Goal: Check status: Check status

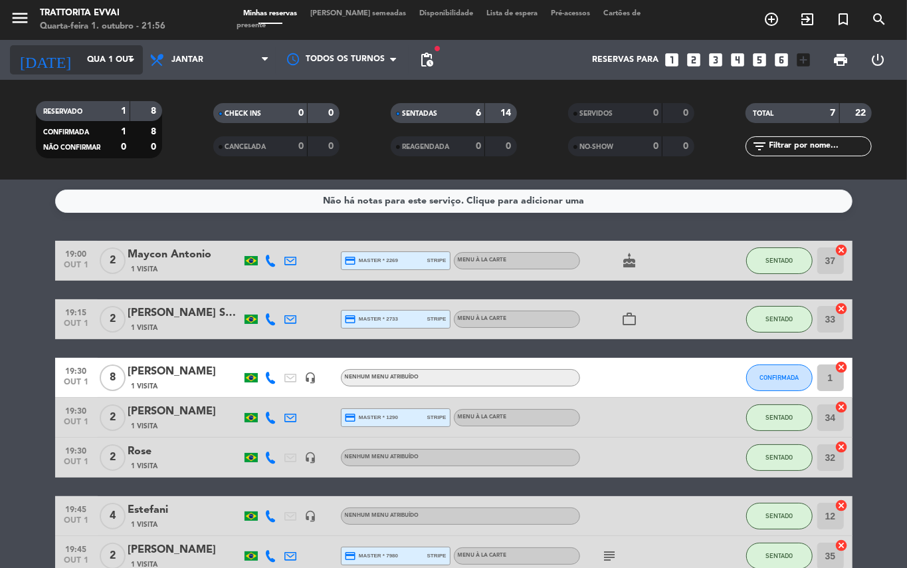
click at [107, 60] on input "Qua 1 out" at bounding box center [136, 60] width 112 height 23
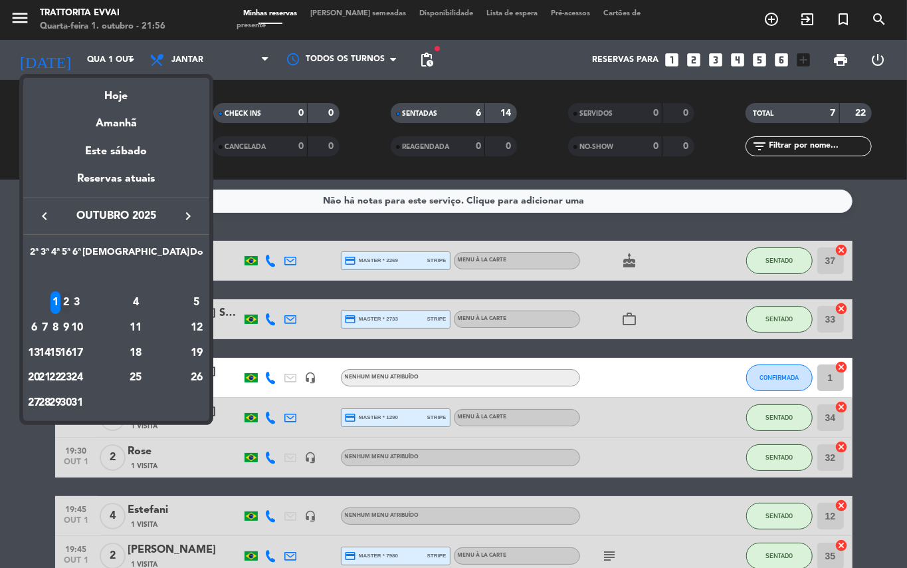
click at [71, 300] on div "2" at bounding box center [66, 302] width 10 height 23
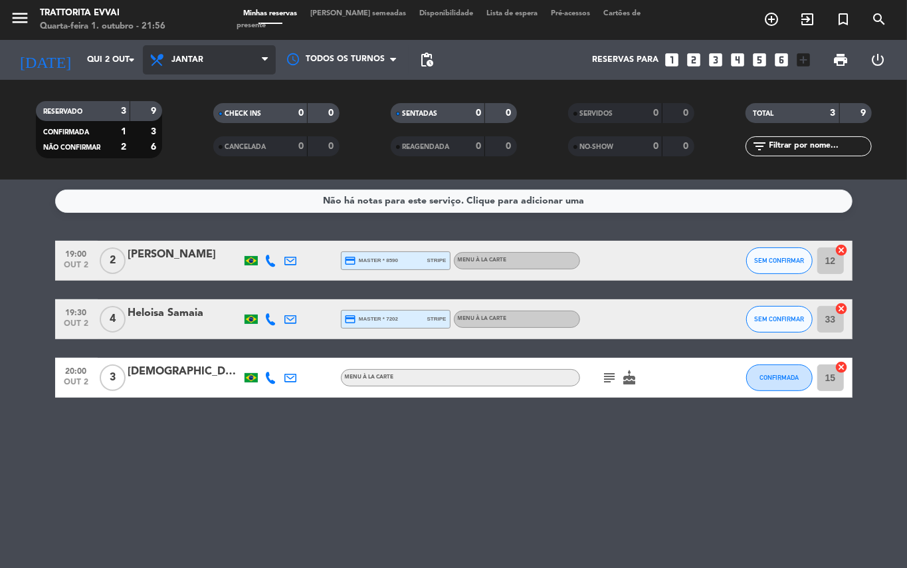
click at [251, 52] on span "Jantar" at bounding box center [209, 59] width 133 height 29
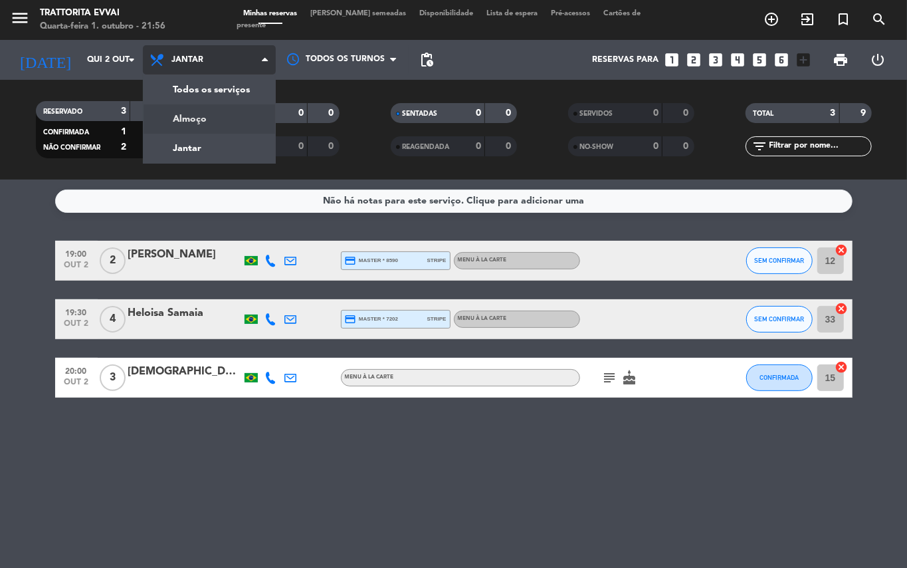
click at [221, 120] on div "menu Trattorita Evvai Quarta-feira 1. outubro - 21:56 Minhas reservas Mesas sem…" at bounding box center [453, 89] width 907 height 179
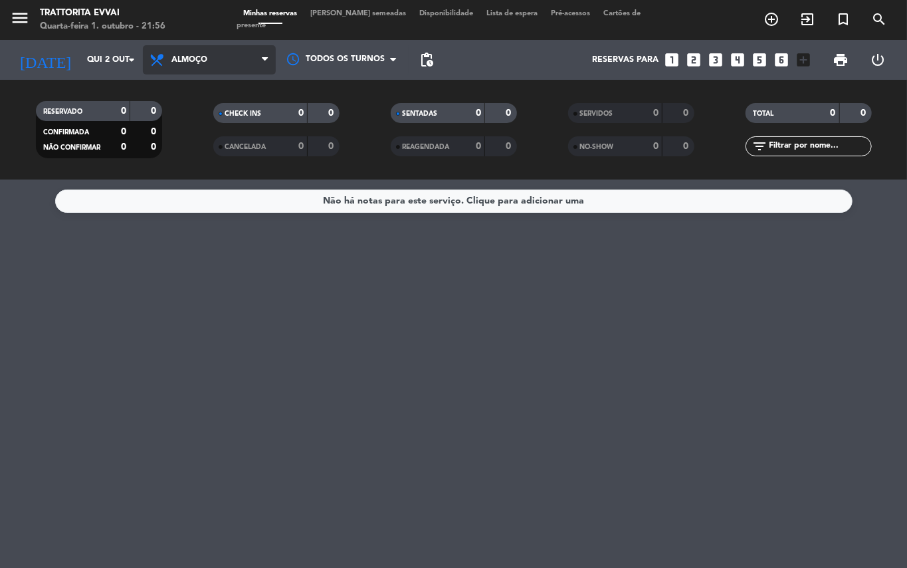
click at [202, 57] on span "Almoço" at bounding box center [190, 59] width 36 height 9
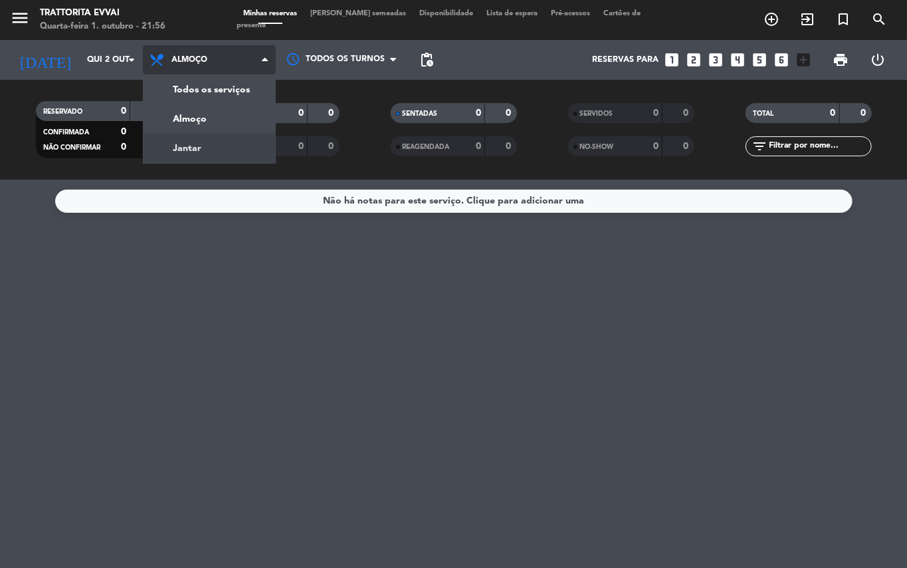
click at [195, 145] on div "menu Trattorita Evvai Quarta-feira 1. outubro - 21:56 Minhas reservas Mesas sem…" at bounding box center [453, 89] width 907 height 179
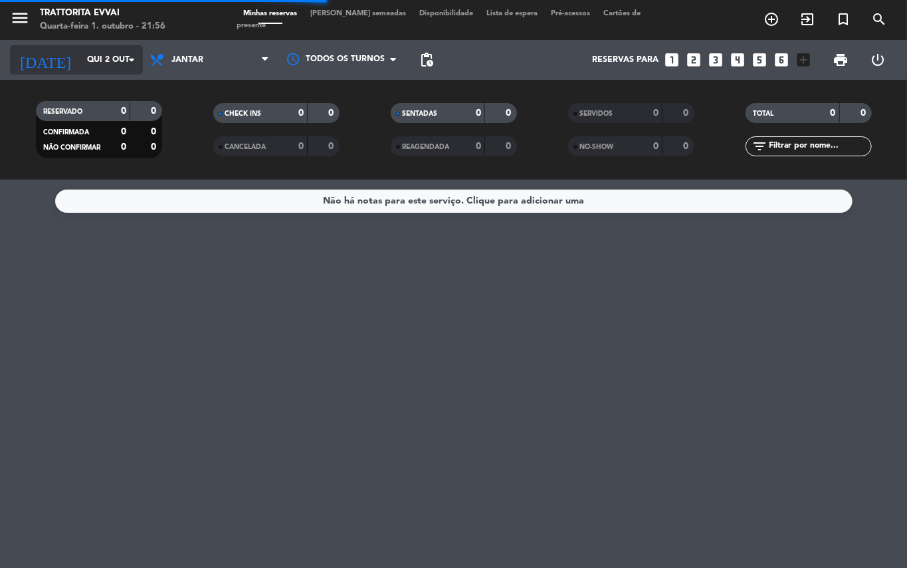
click at [115, 59] on input "Qui 2 out" at bounding box center [136, 60] width 112 height 23
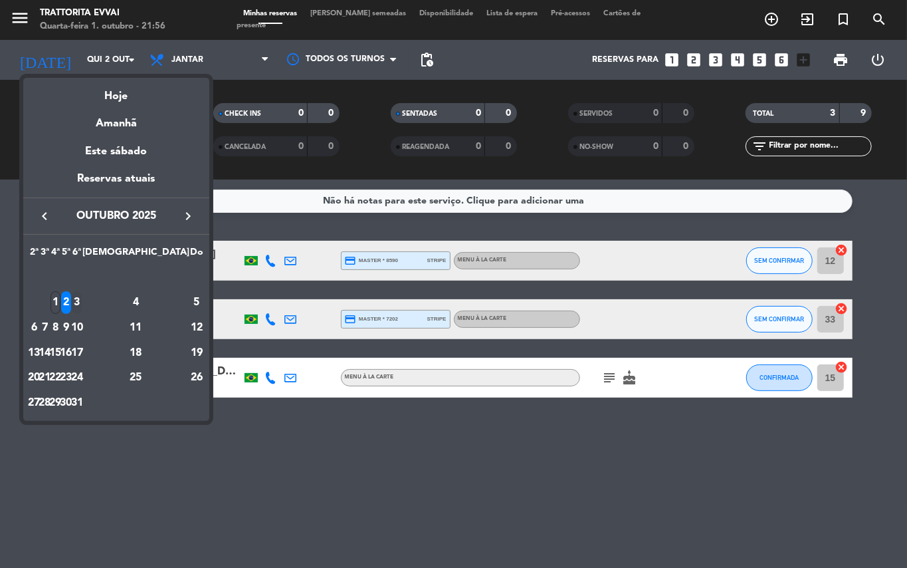
click at [82, 300] on div "3" at bounding box center [77, 302] width 10 height 23
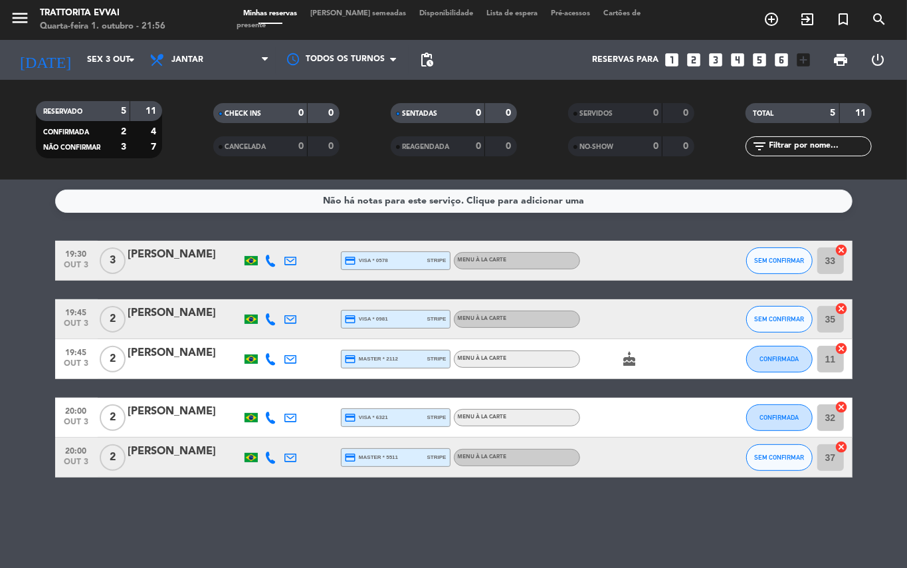
click at [104, 44] on div "[DATE] [DATE] arrow_drop_down" at bounding box center [76, 60] width 133 height 40
click at [101, 60] on input "Sex 3 out" at bounding box center [136, 60] width 112 height 23
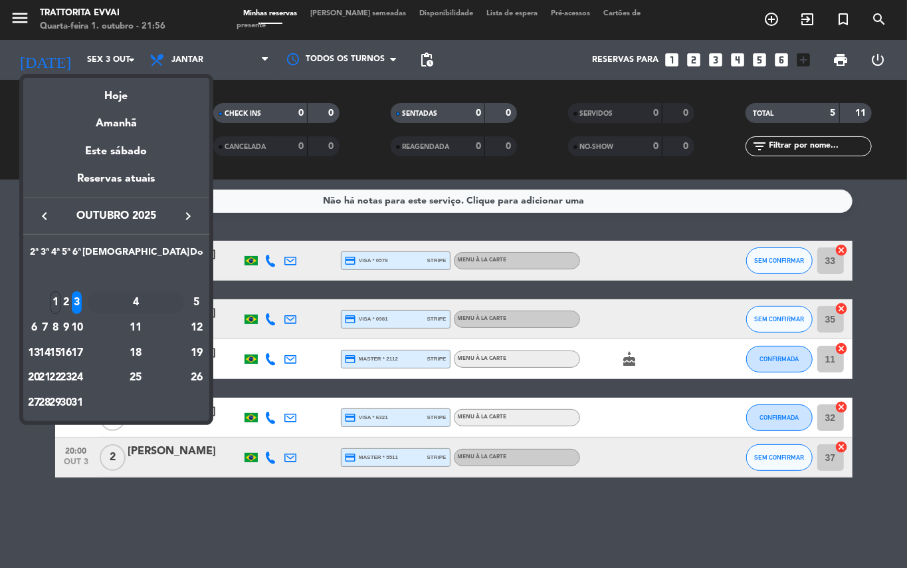
click at [173, 298] on div "4" at bounding box center [136, 302] width 96 height 23
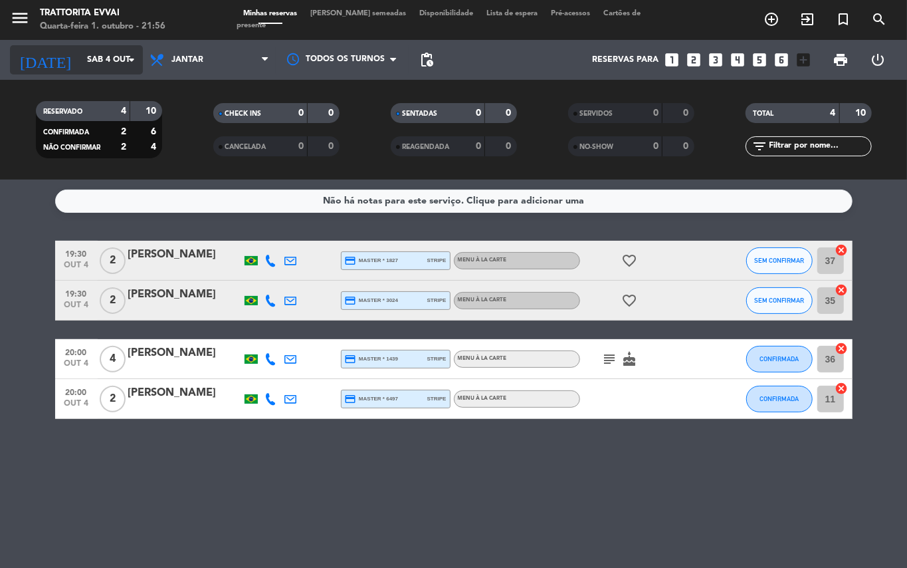
click at [98, 47] on div "[DATE] [DATE] arrow_drop_down" at bounding box center [76, 59] width 133 height 29
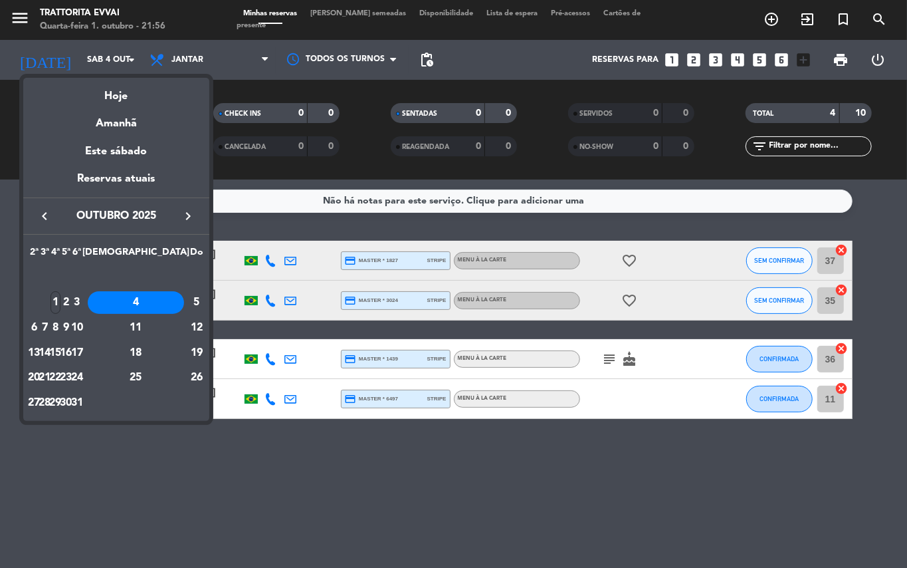
click at [190, 299] on div "5" at bounding box center [196, 302] width 13 height 23
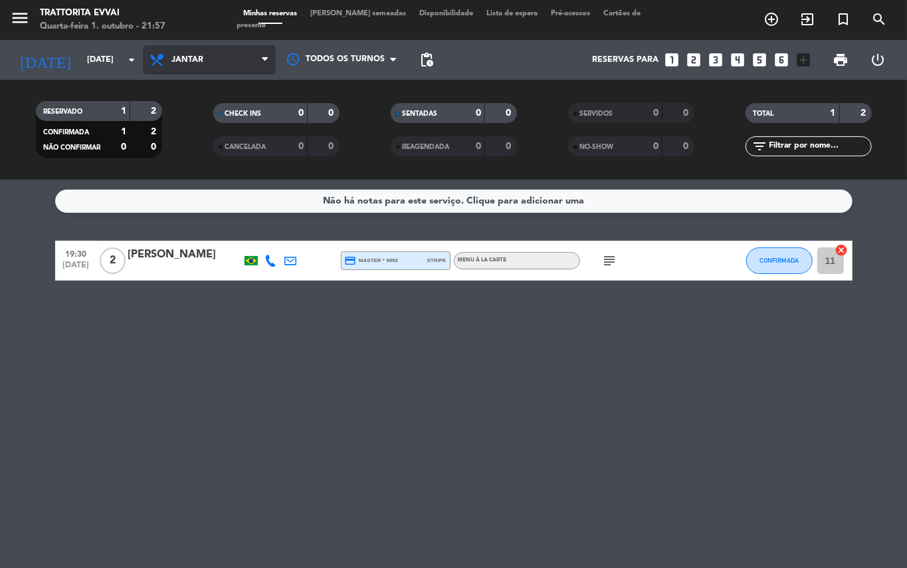
click at [187, 64] on span "Jantar" at bounding box center [188, 59] width 32 height 9
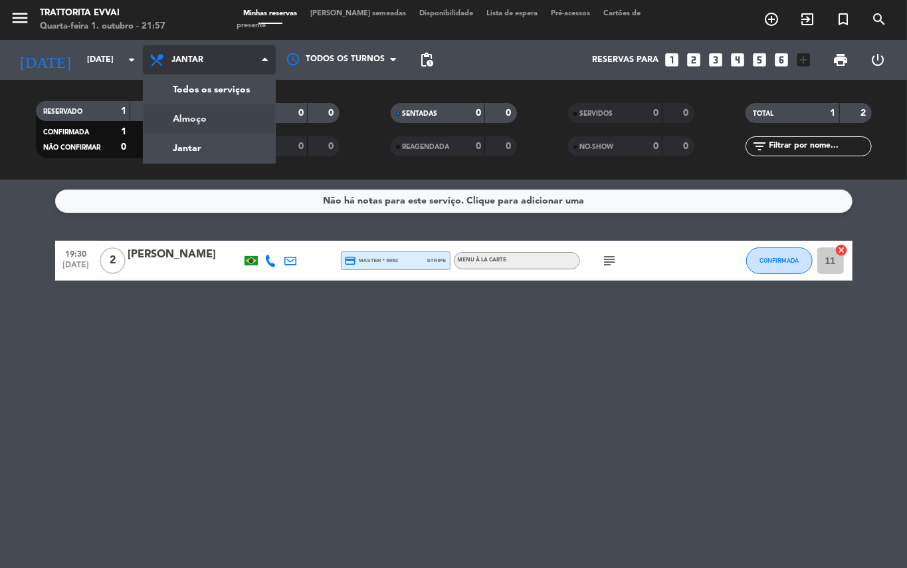
click at [200, 116] on div "menu Trattorita Evvai Quarta-feira 1. outubro - 21:57 Minhas reservas Mesas sem…" at bounding box center [453, 89] width 907 height 179
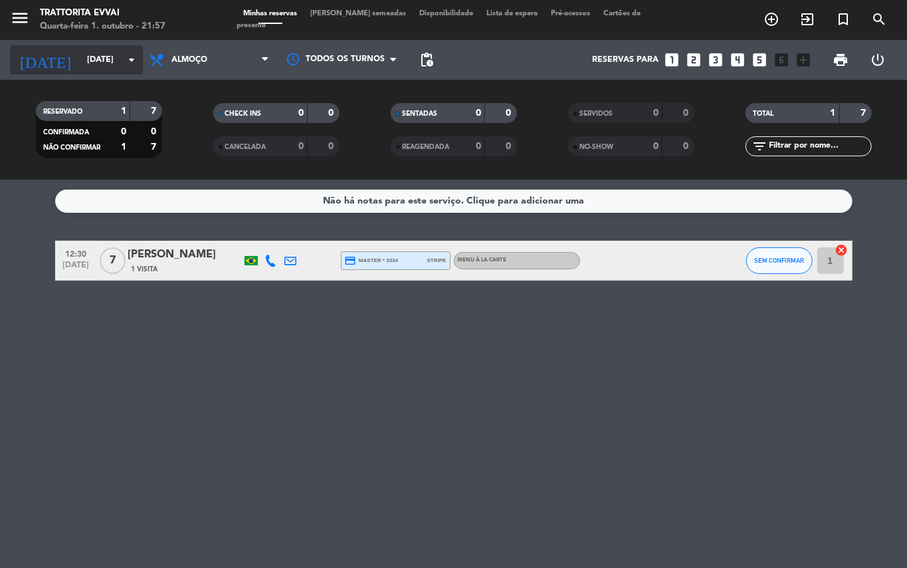
click at [99, 57] on input "[DATE]" at bounding box center [136, 60] width 112 height 23
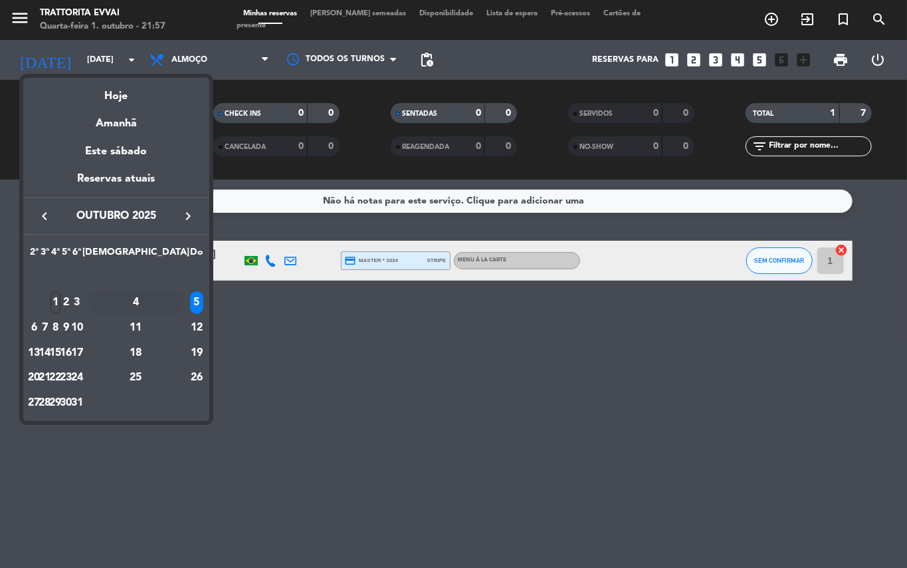
click at [165, 306] on div "4" at bounding box center [136, 302] width 96 height 23
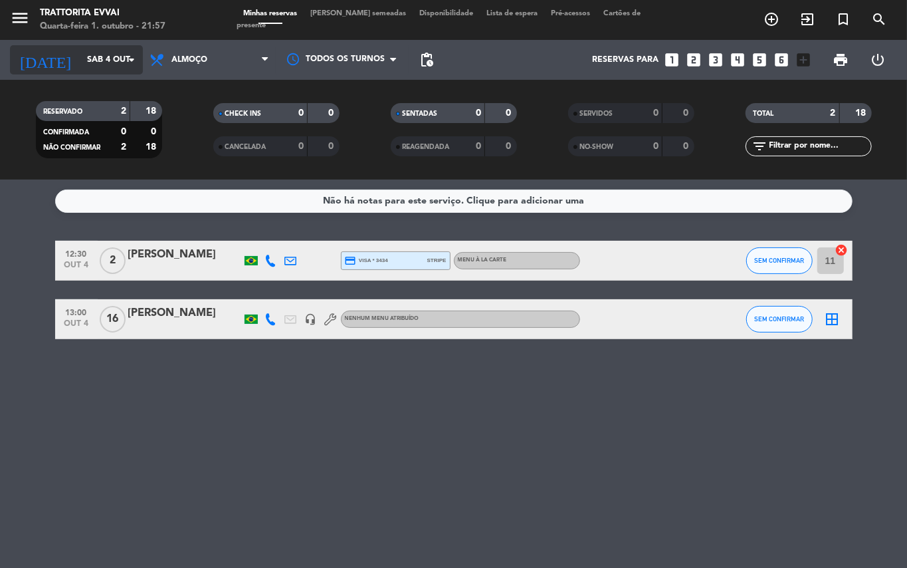
click at [98, 52] on input "Sáb 4 out" at bounding box center [136, 60] width 112 height 23
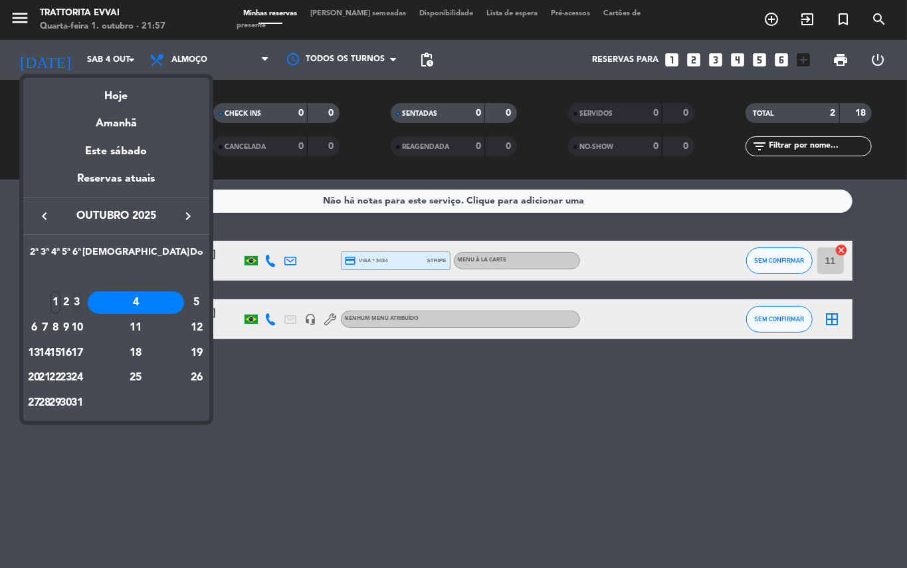
click at [82, 300] on div "3" at bounding box center [77, 302] width 10 height 23
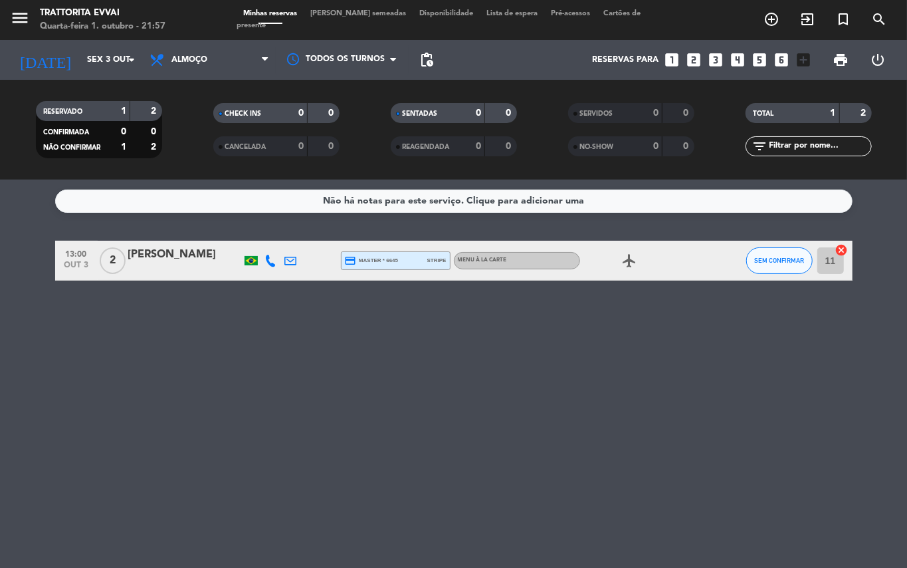
click at [96, 43] on div "[DATE] [DATE] arrow_drop_down" at bounding box center [76, 60] width 133 height 40
click at [101, 57] on input "Sex 3 out" at bounding box center [136, 60] width 112 height 23
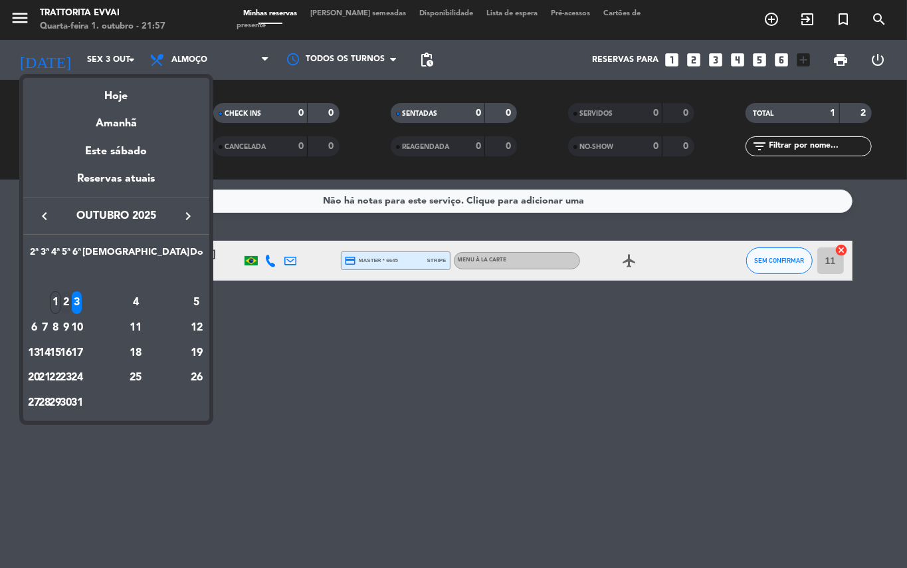
click at [71, 302] on div "2" at bounding box center [66, 302] width 10 height 23
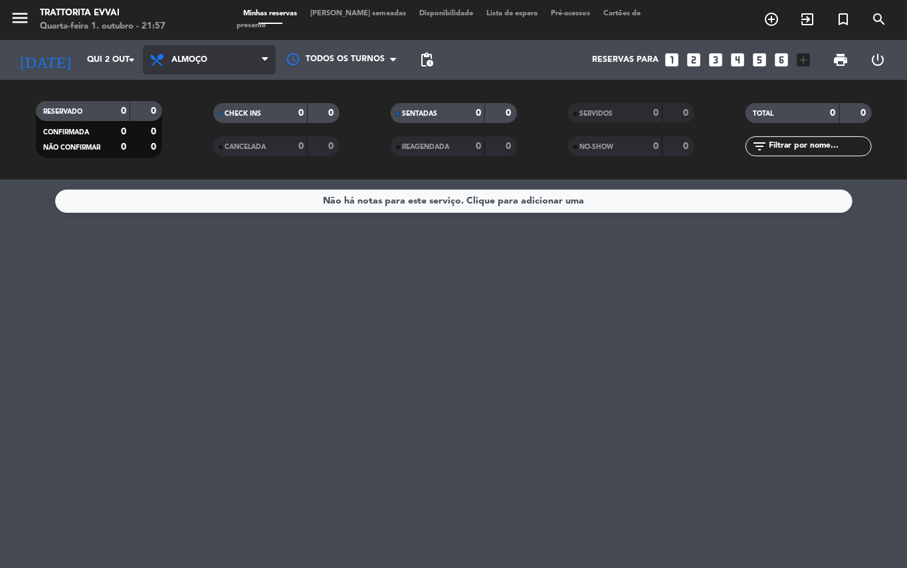
click at [195, 54] on span "Almoço" at bounding box center [209, 59] width 133 height 29
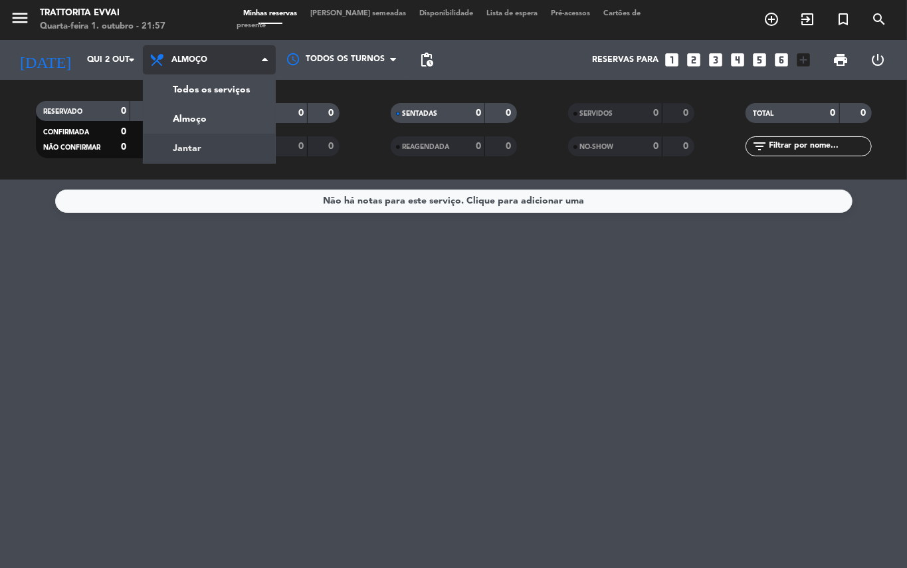
click at [173, 152] on div "menu Trattorita Evvai Quarta-feira 1. outubro - 21:57 Minhas reservas Mesas sem…" at bounding box center [453, 89] width 907 height 179
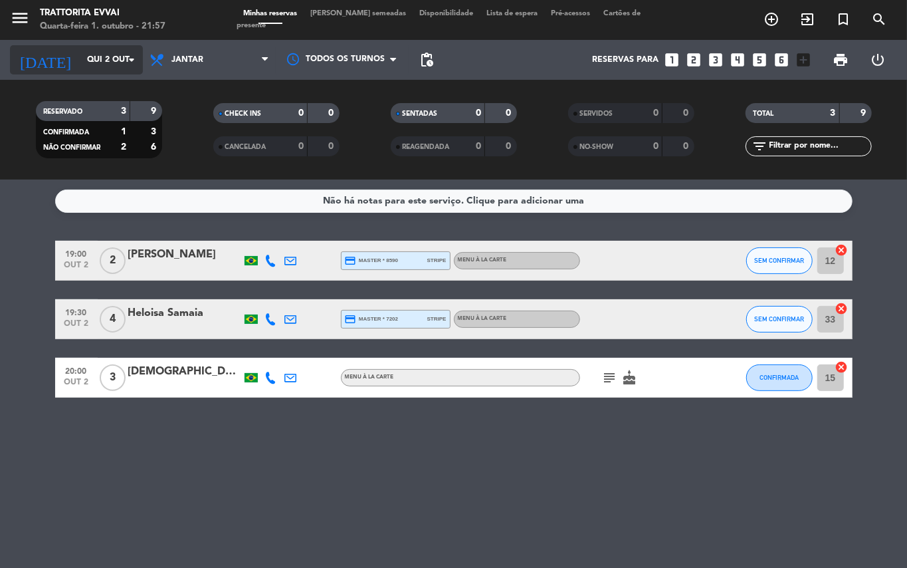
click at [97, 72] on div "[DATE] [DATE] arrow_drop_down" at bounding box center [76, 59] width 133 height 29
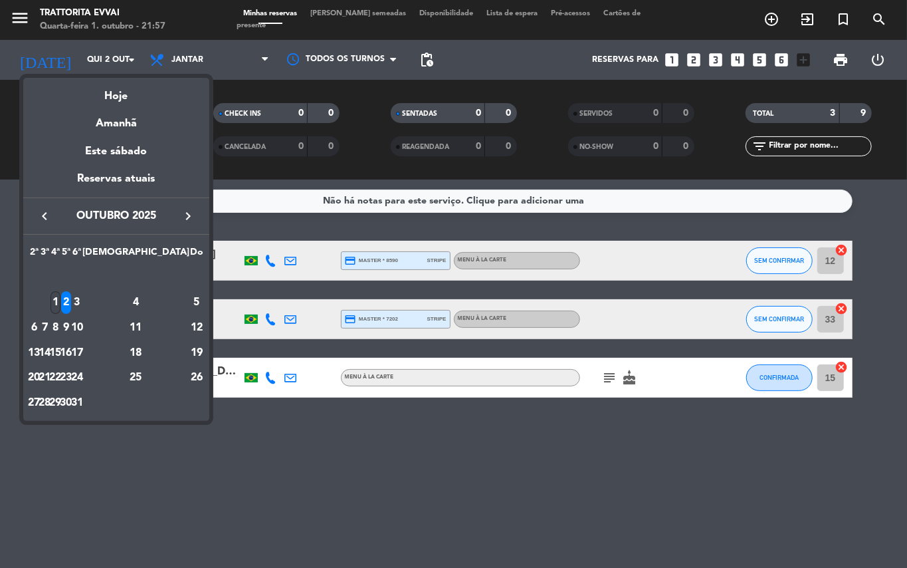
click at [60, 296] on div "1" at bounding box center [56, 302] width 10 height 23
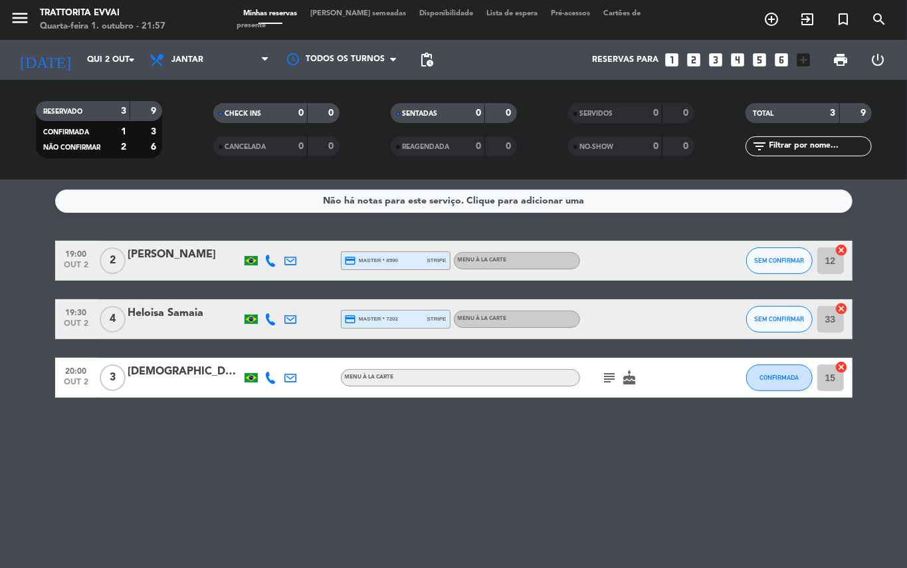
type input "Qua 1 out"
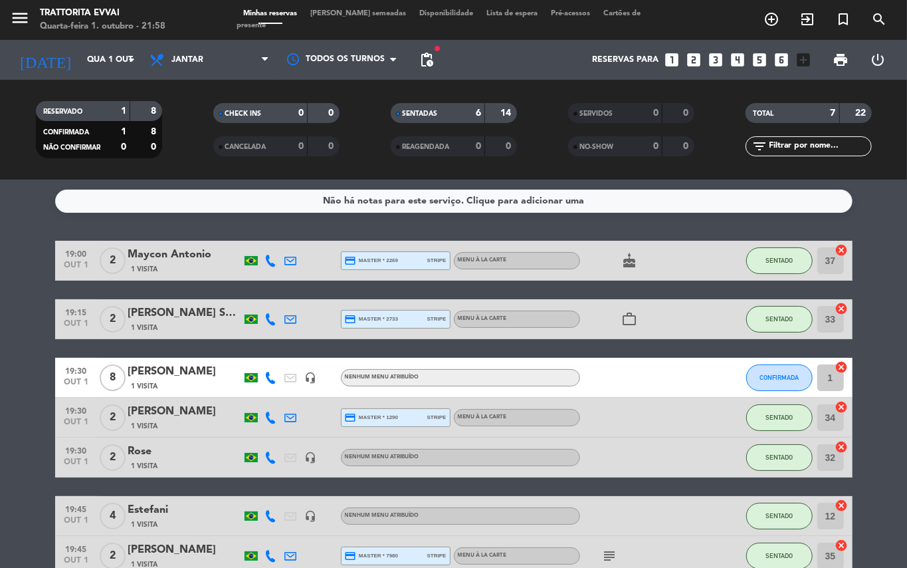
drag, startPoint x: 0, startPoint y: 358, endPoint x: 15, endPoint y: 315, distance: 45.0
